Goal: Check status: Check status

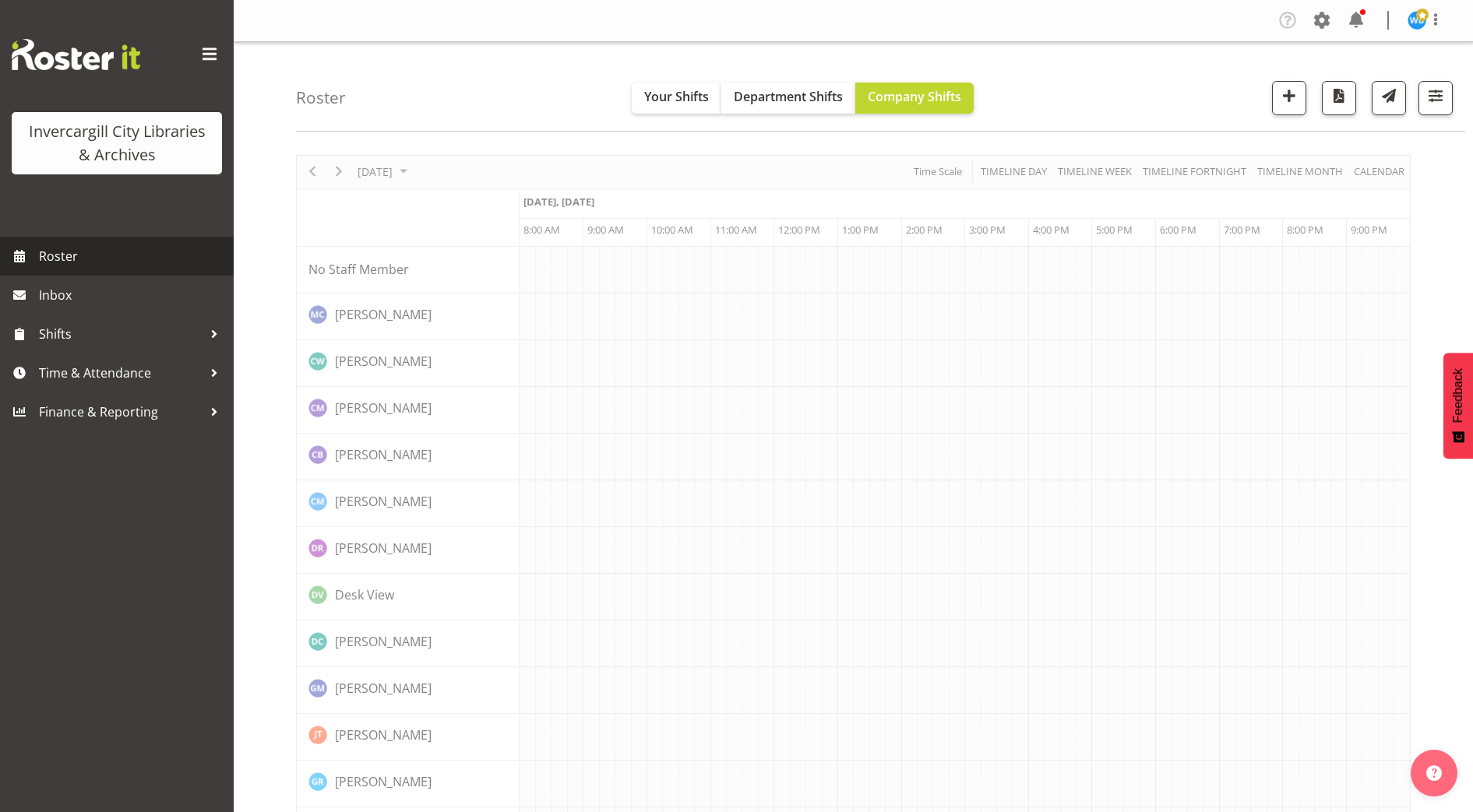
click at [65, 260] on span "Roster" at bounding box center [132, 256] width 187 height 23
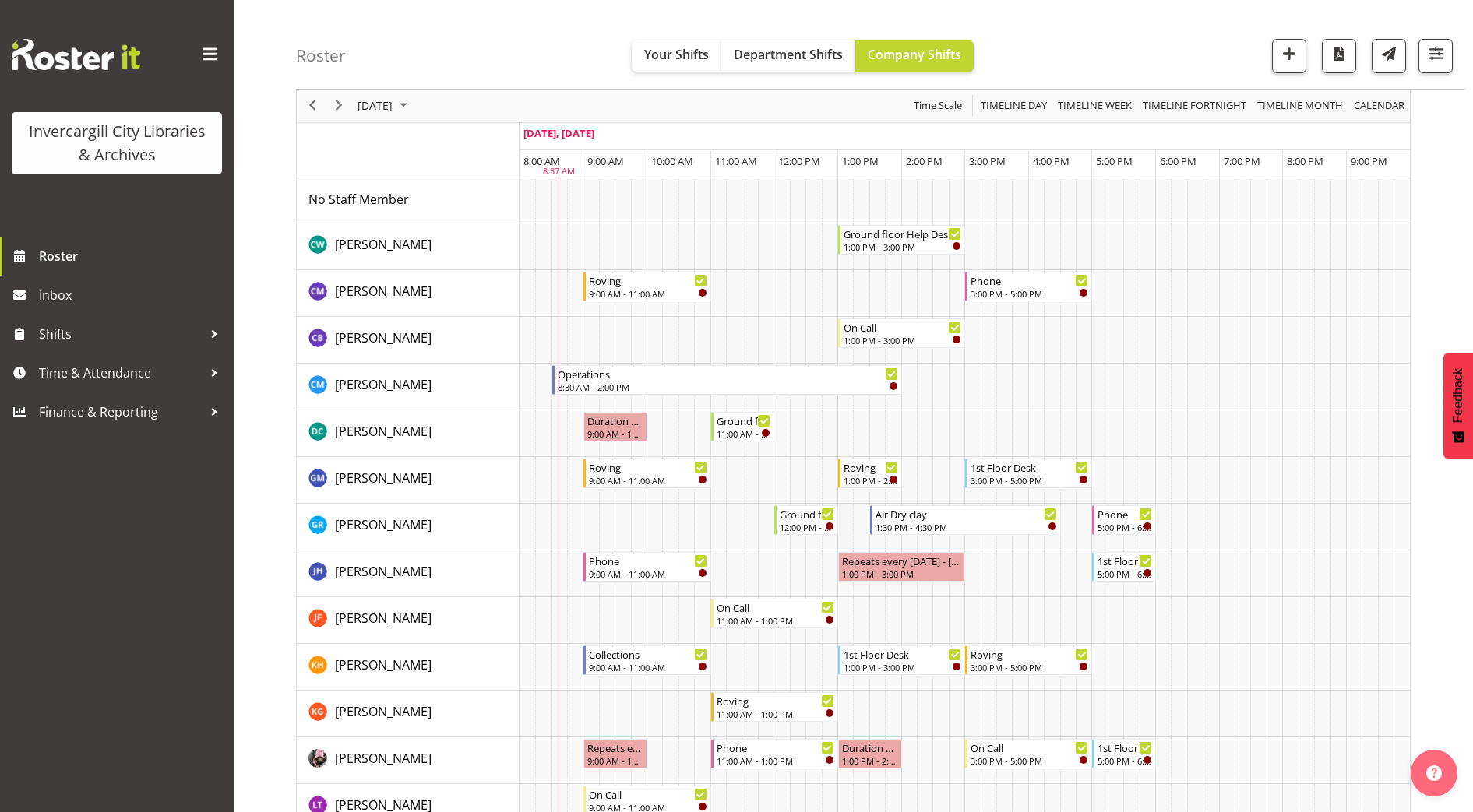
scroll to position [98, 0]
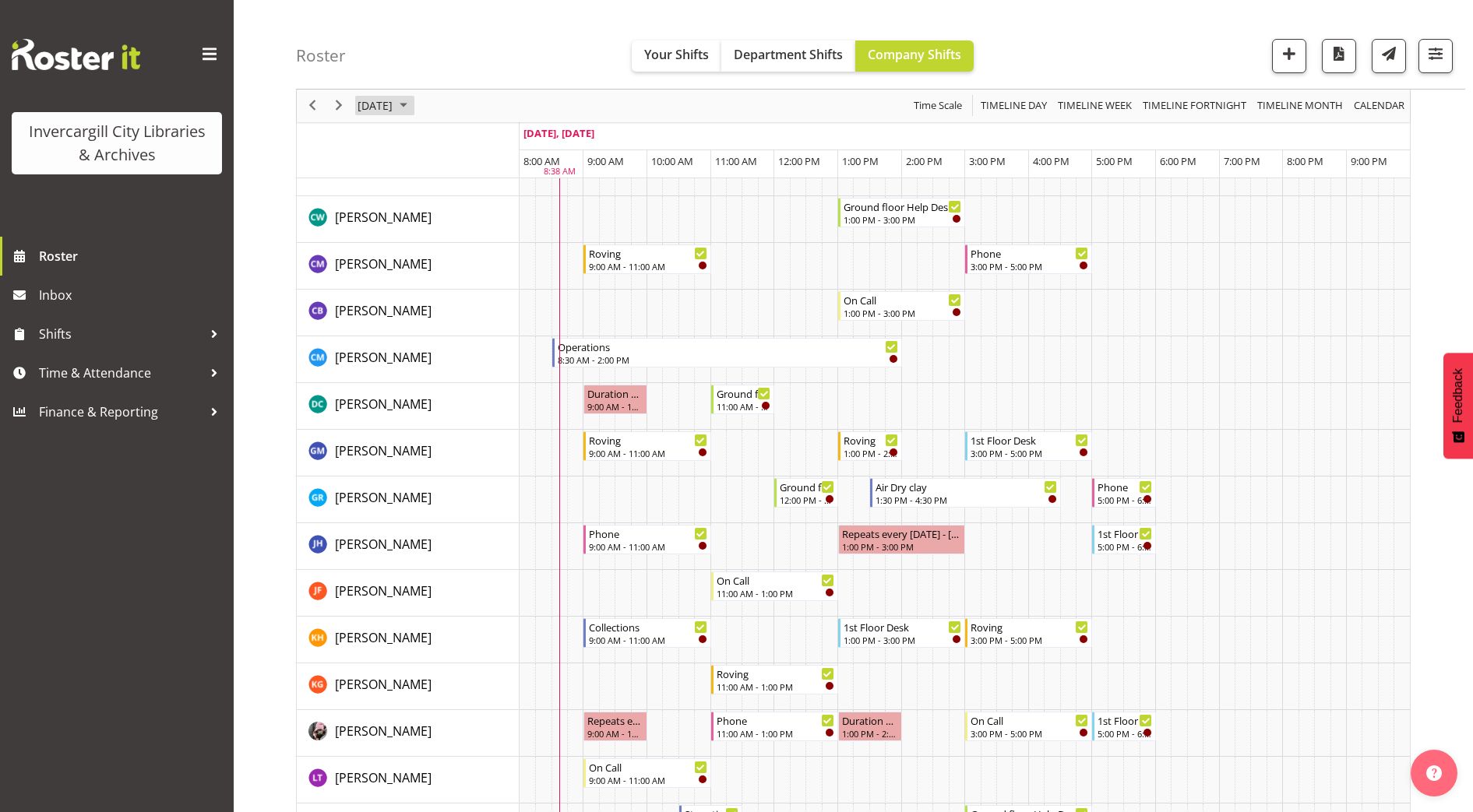
click at [394, 107] on span "[DATE]" at bounding box center [375, 107] width 38 height 19
click at [472, 204] on span "2" at bounding box center [473, 198] width 23 height 23
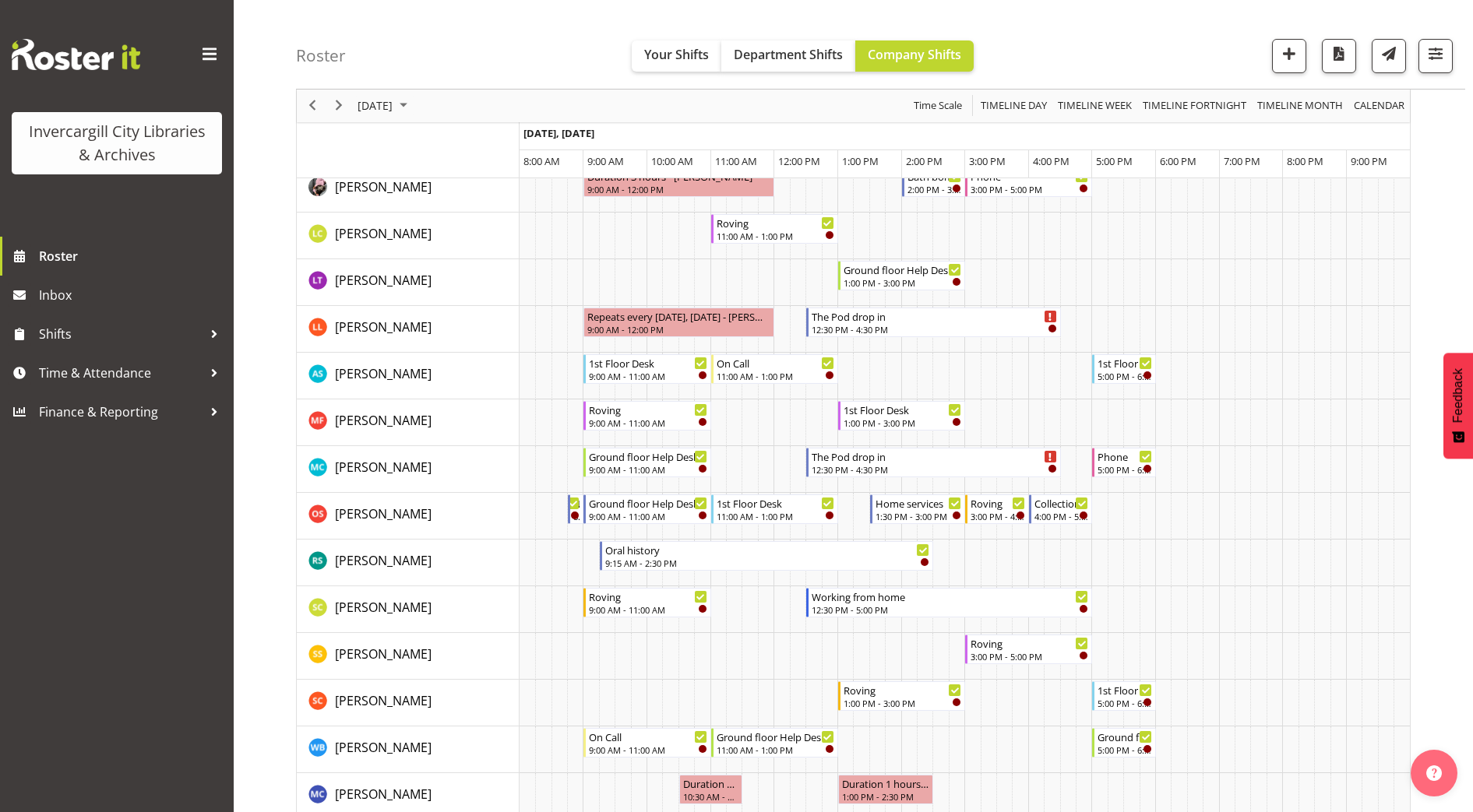
scroll to position [681, 0]
